Goal: Transaction & Acquisition: Purchase product/service

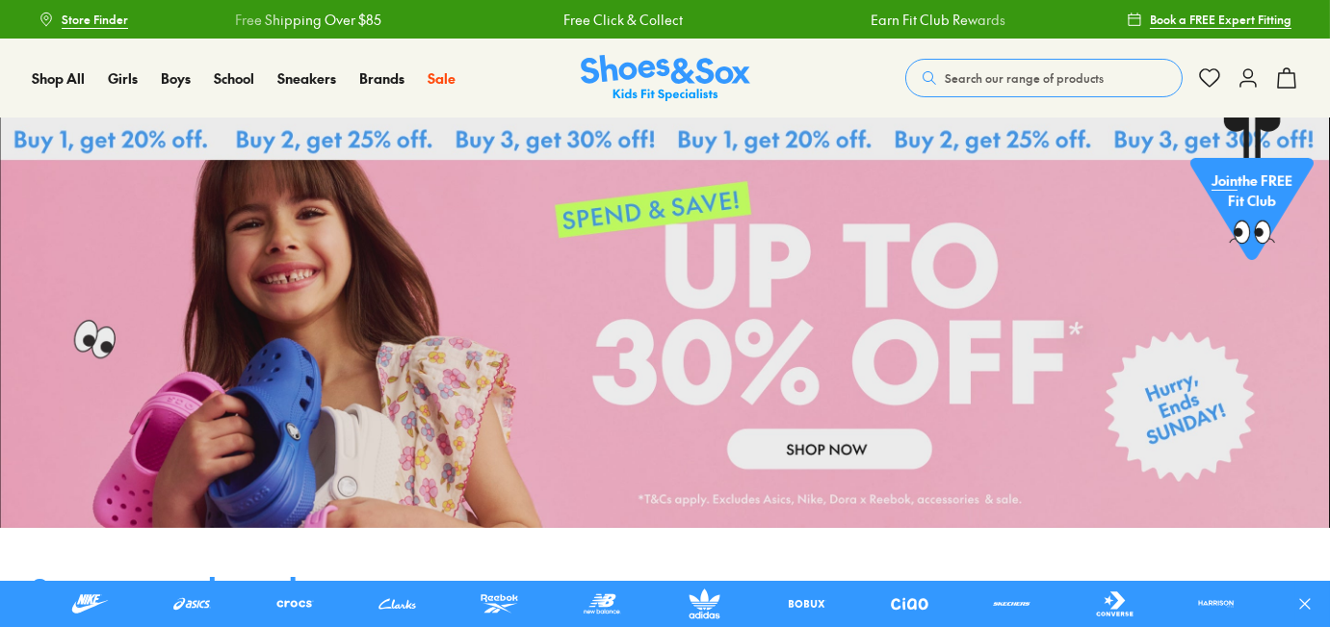
click at [995, 70] on span "Search our range of products" at bounding box center [1023, 77] width 159 height 17
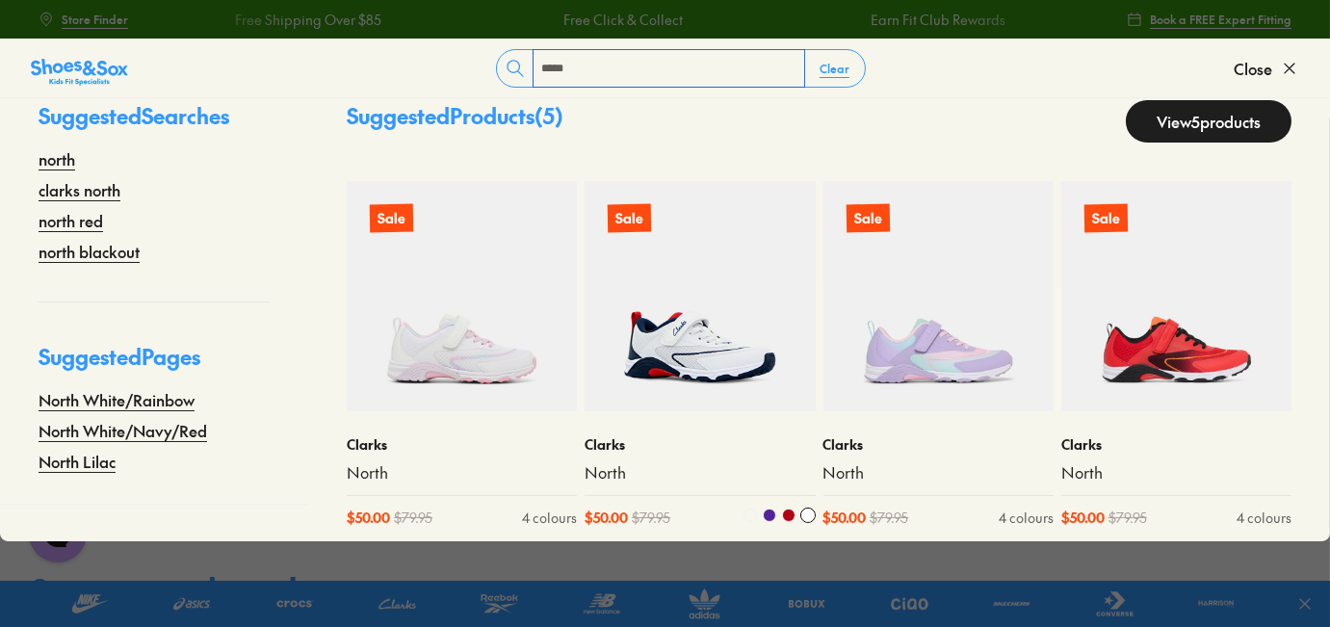
scroll to position [51, 0]
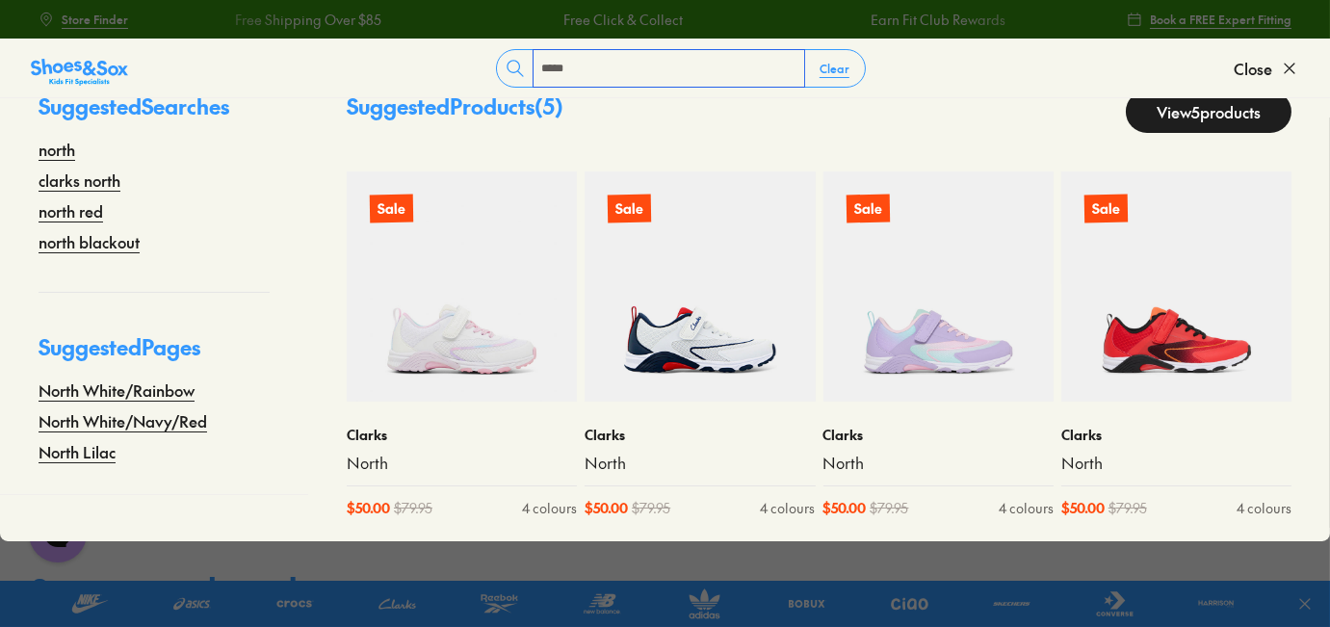
type input "*****"
click at [1183, 115] on link "View 5 products" at bounding box center [1208, 111] width 166 height 42
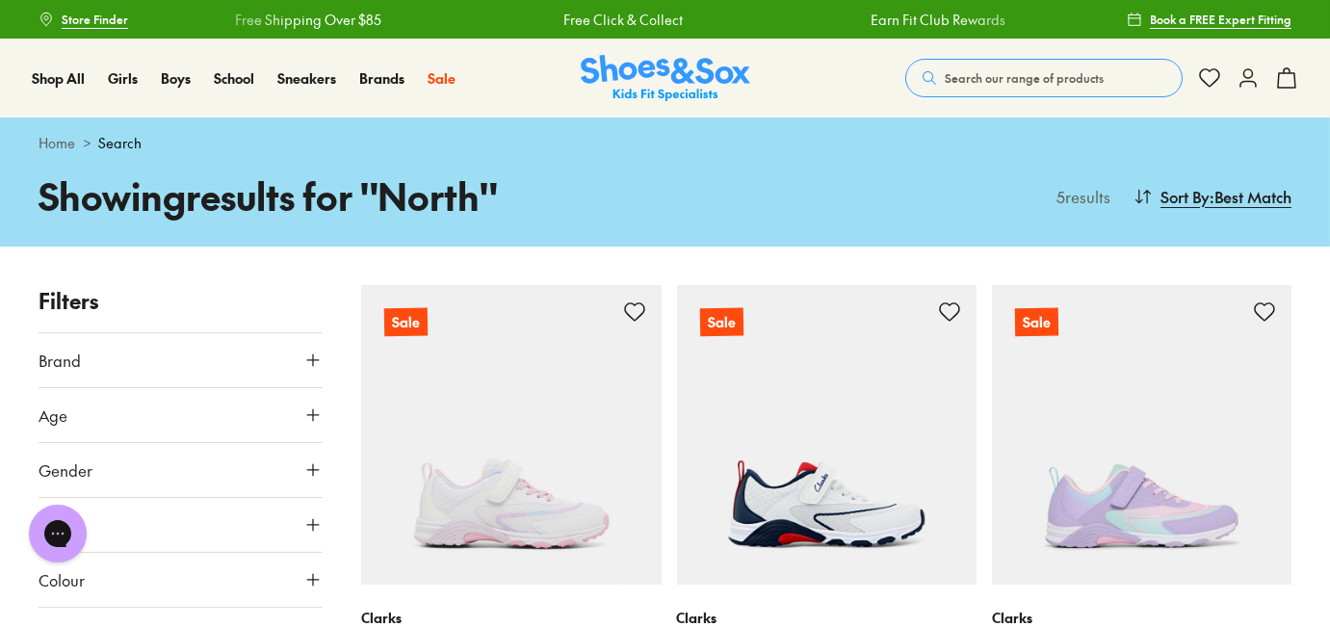
click at [1028, 78] on span "Search our range of products" at bounding box center [1023, 77] width 159 height 17
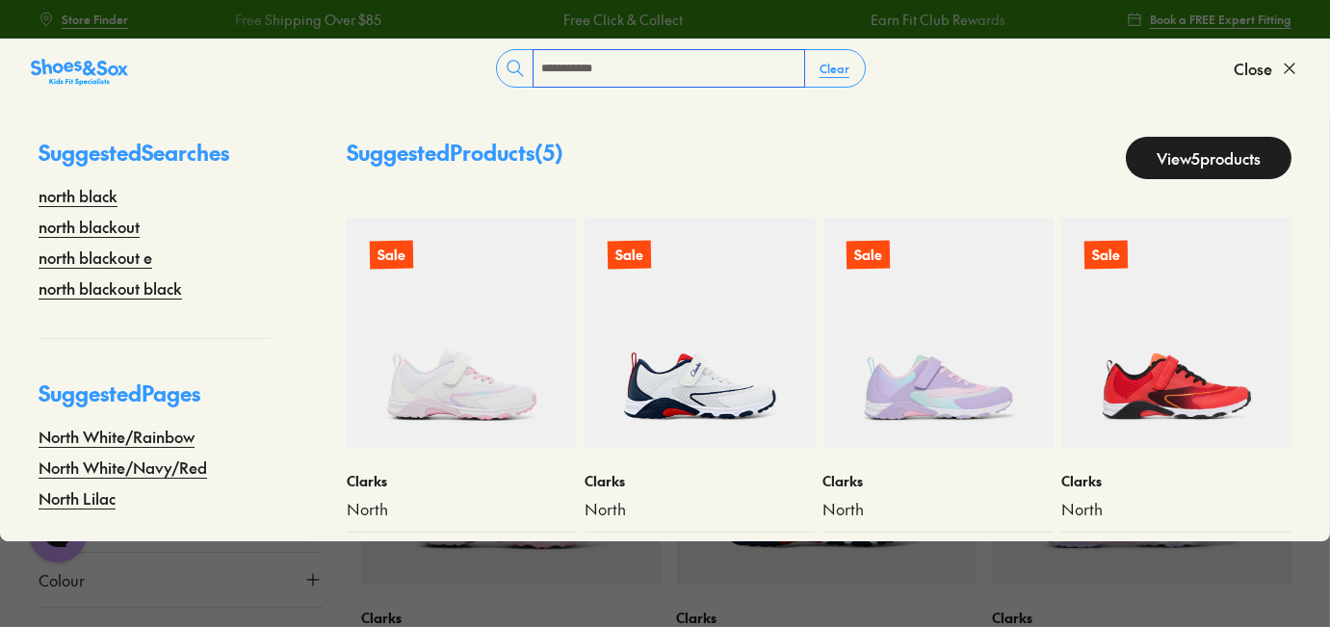
type input "**********"
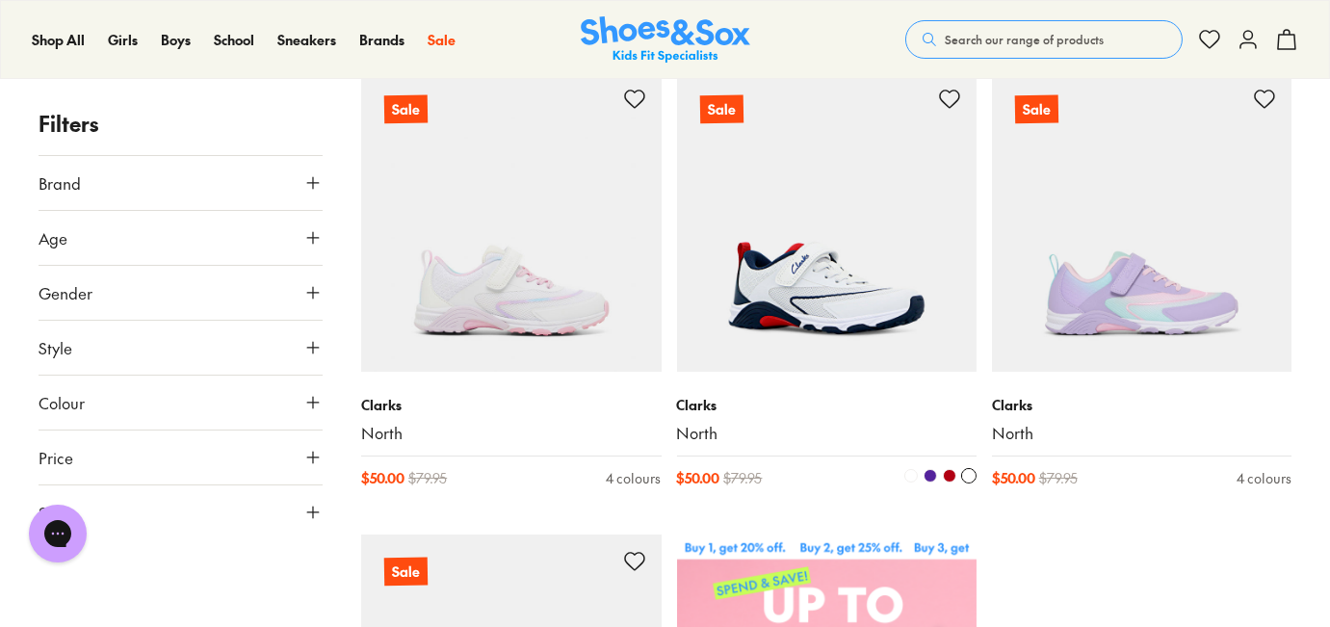
scroll to position [349, 0]
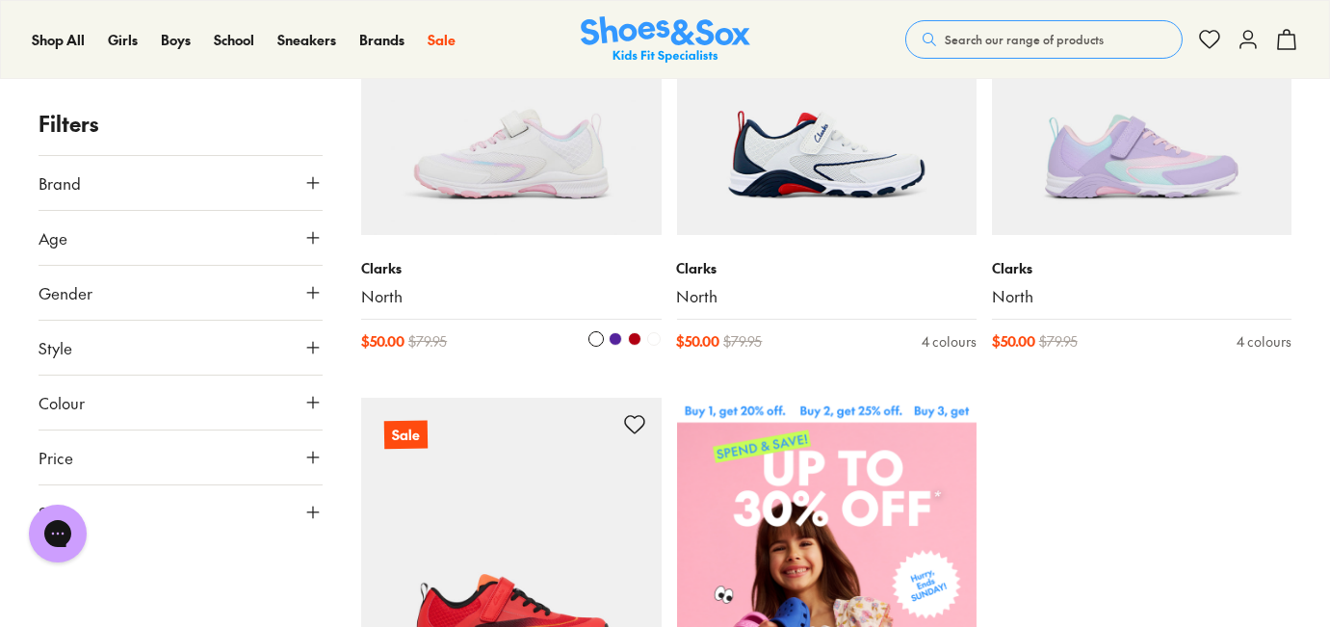
click at [603, 232] on img at bounding box center [510, 84] width 299 height 299
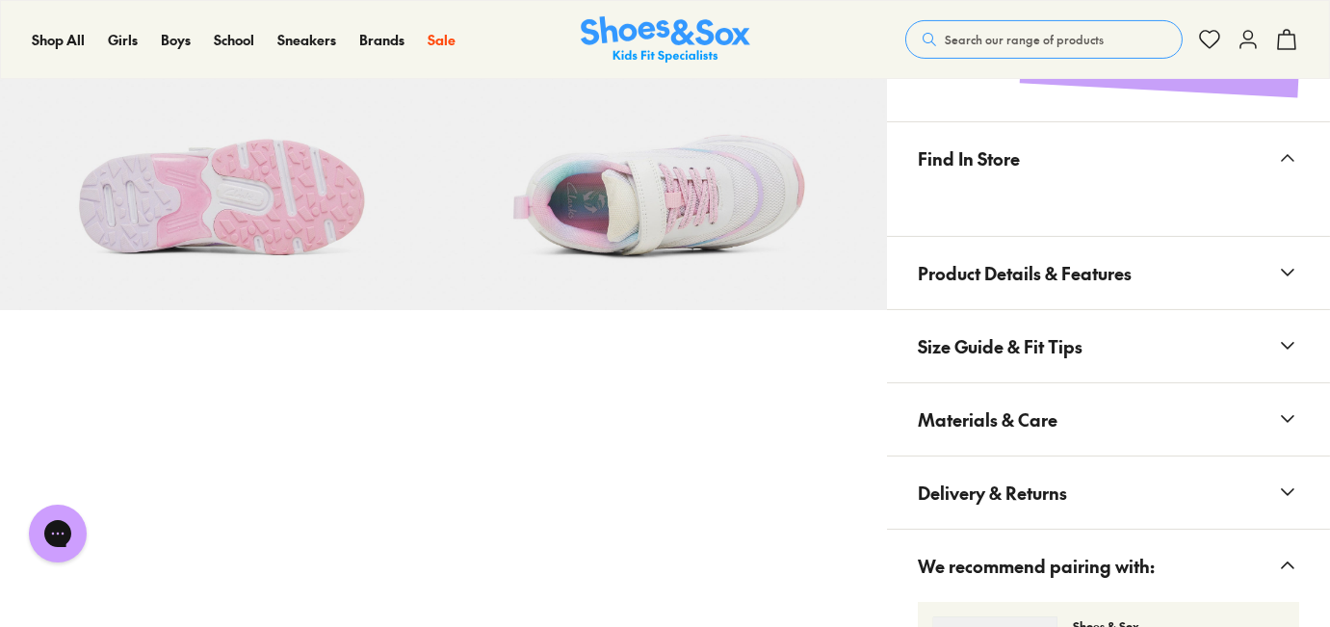
select select "*"
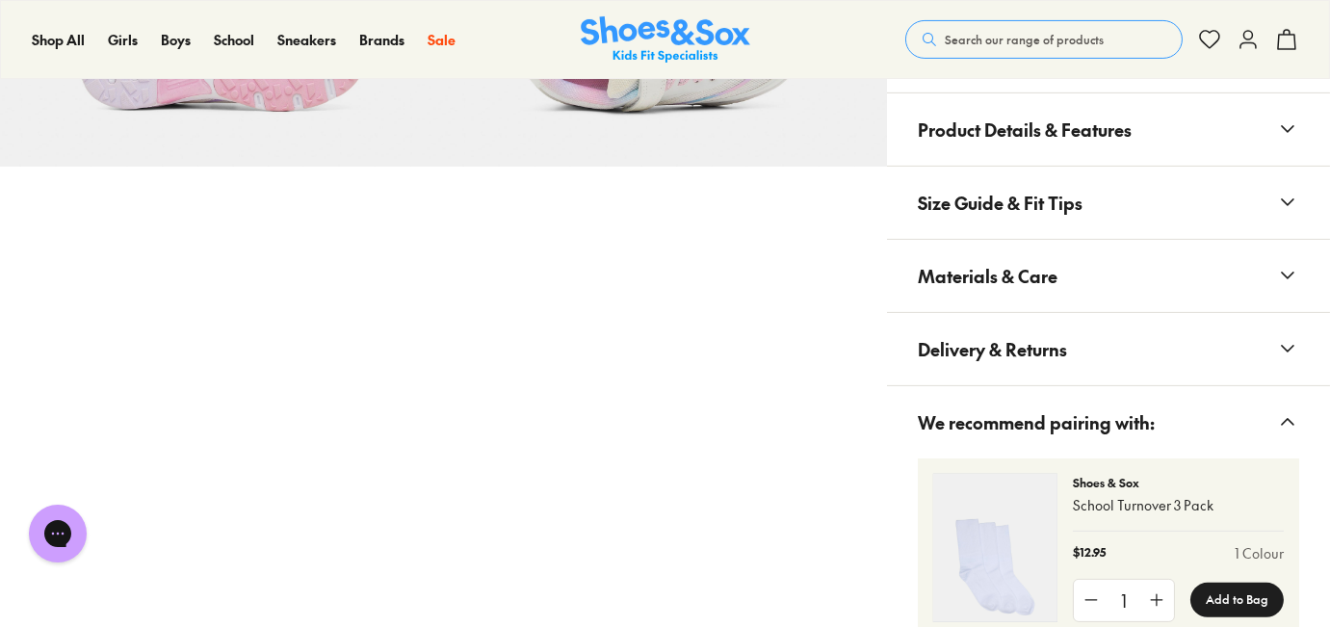
scroll to position [1312, 0]
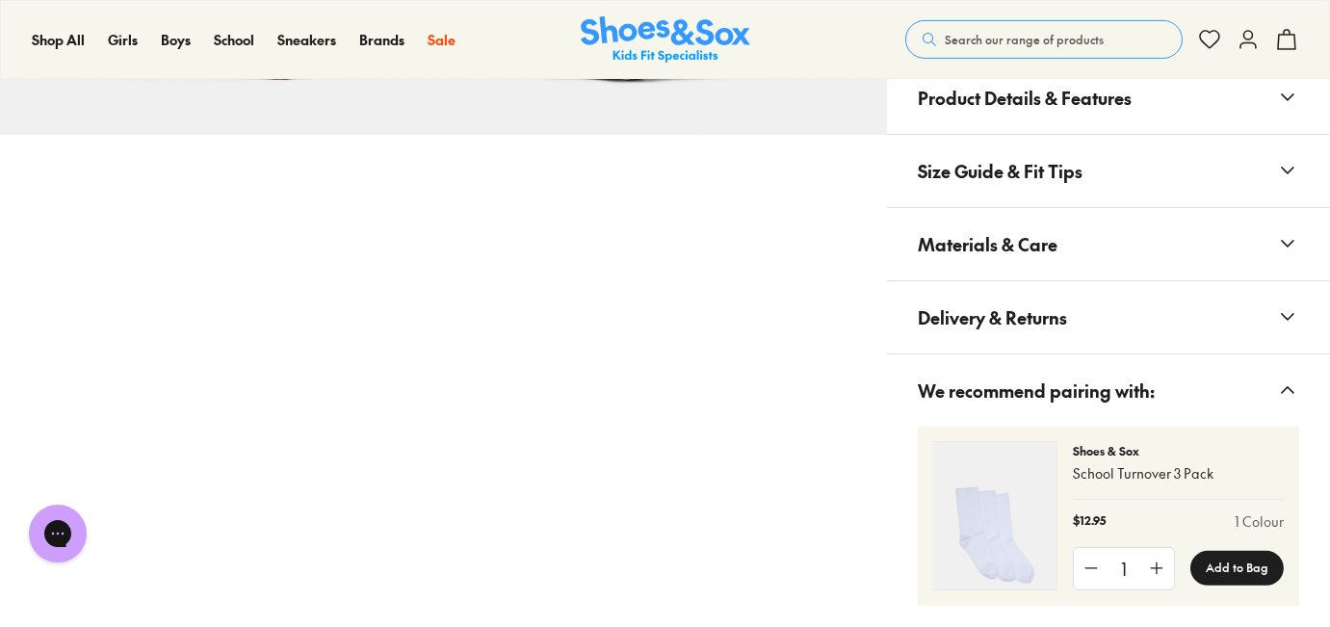
click at [1014, 245] on span "Materials & Care" at bounding box center [987, 244] width 140 height 57
